Goal: Information Seeking & Learning: Find specific fact

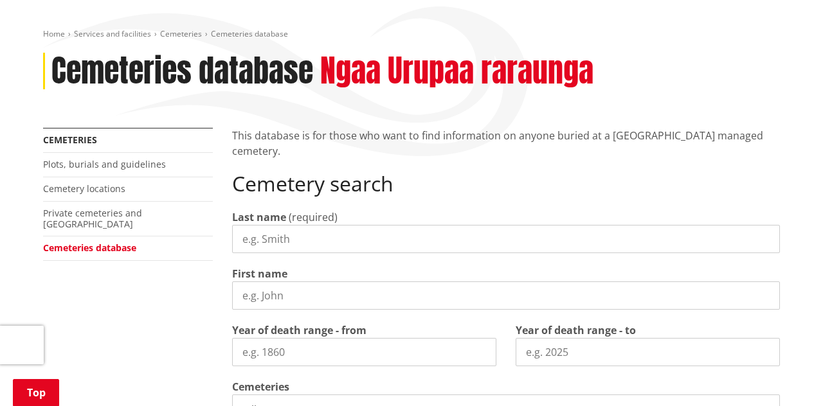
scroll to position [145, 0]
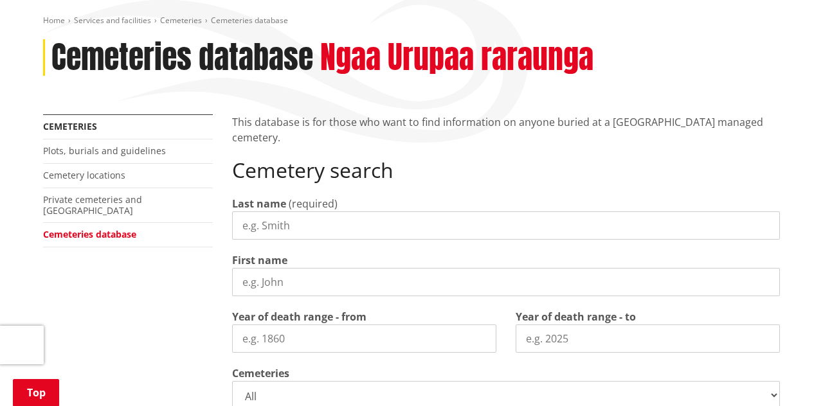
click at [284, 222] on input "Last name" at bounding box center [506, 225] width 548 height 28
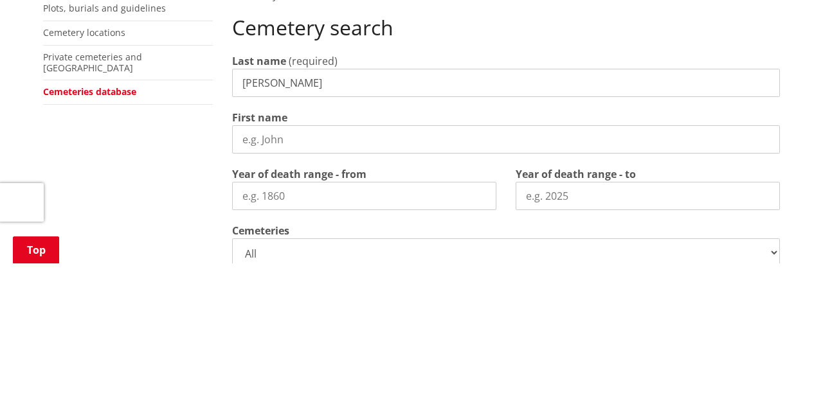
type input "[PERSON_NAME]"
click at [261, 282] on input "First name" at bounding box center [506, 282] width 548 height 28
click at [769, 221] on input "[PERSON_NAME]" at bounding box center [506, 225] width 548 height 28
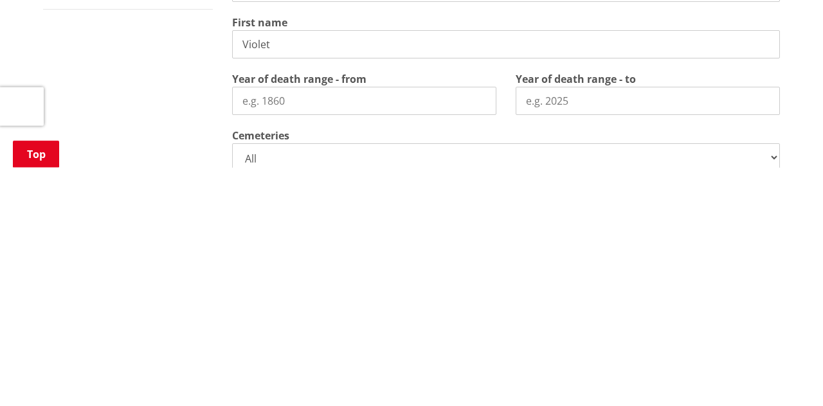
click at [801, 331] on div "Home Services and facilities Cemeteries Cemeteries database Cemeteries database…" at bounding box center [411, 356] width 823 height 744
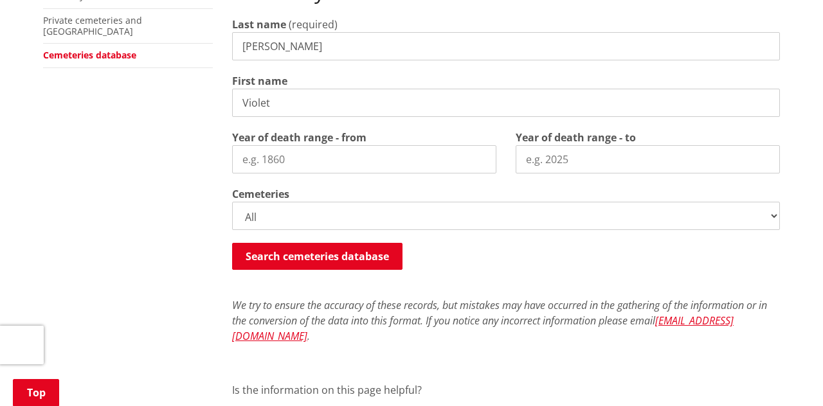
scroll to position [346, 0]
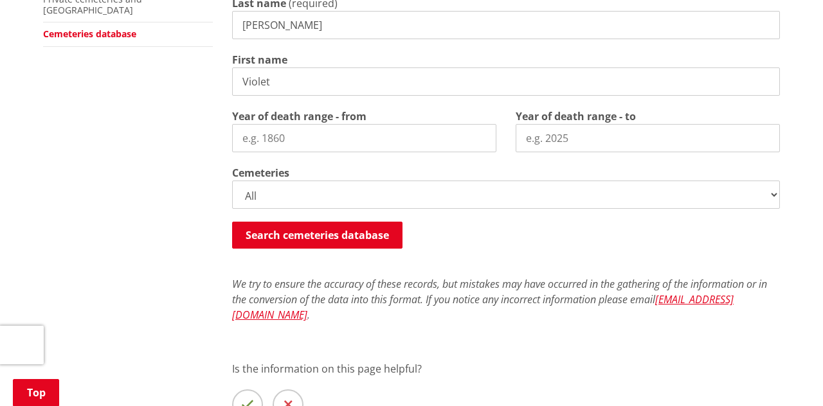
click at [338, 244] on button "Search cemeteries database" at bounding box center [317, 235] width 170 height 27
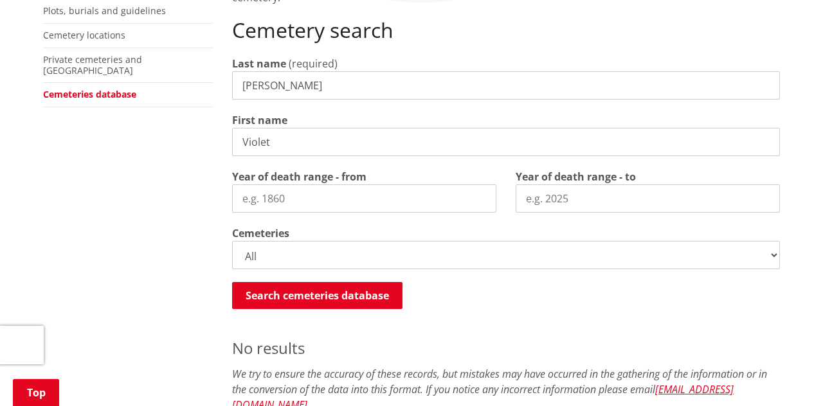
scroll to position [283, 0]
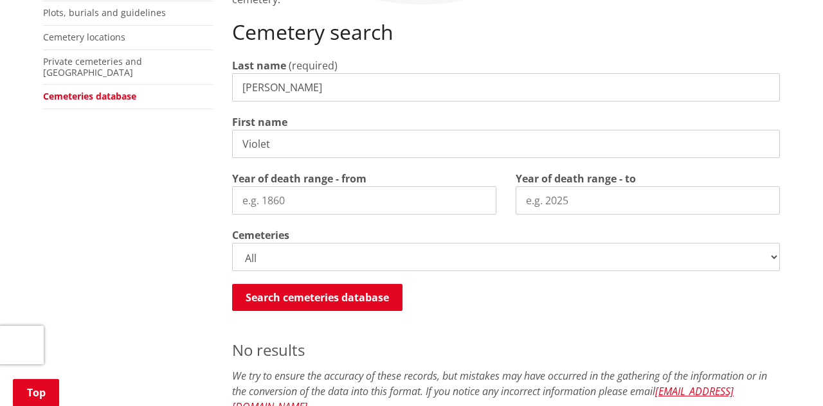
click at [288, 140] on input "Violet" at bounding box center [506, 144] width 548 height 28
type input "V"
click at [168, 124] on div "More from this section Cemeteries Plots, burials and guidelines Cemetery locati…" at bounding box center [127, 58] width 189 height 165
click at [334, 297] on button "Search cemeteries database" at bounding box center [317, 297] width 170 height 27
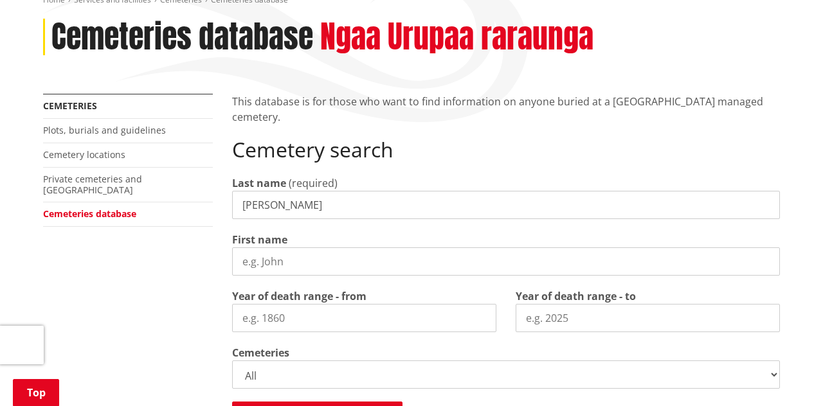
scroll to position [163, 0]
